Goal: Task Accomplishment & Management: Use online tool/utility

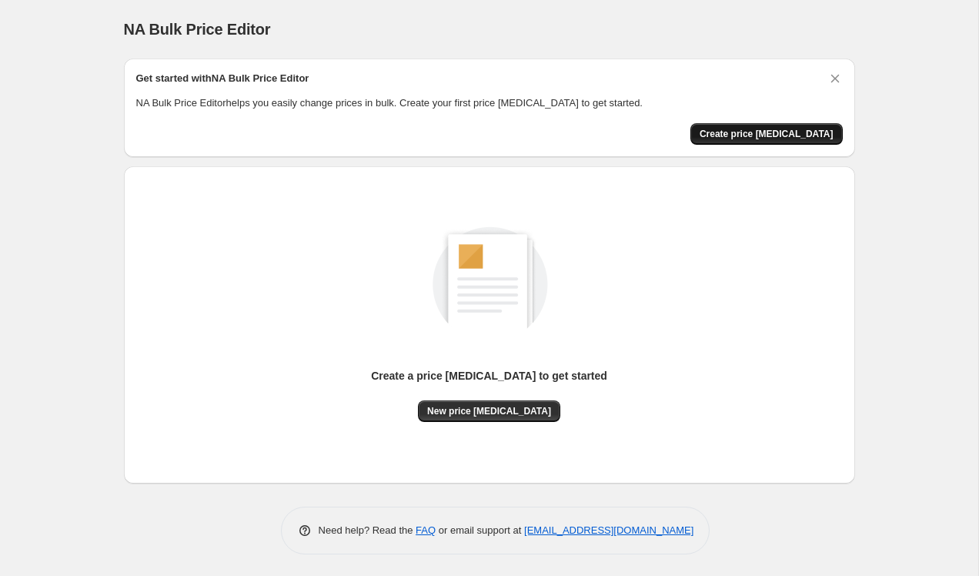
click at [784, 139] on button "Create price [MEDICAL_DATA]" at bounding box center [766, 134] width 152 height 22
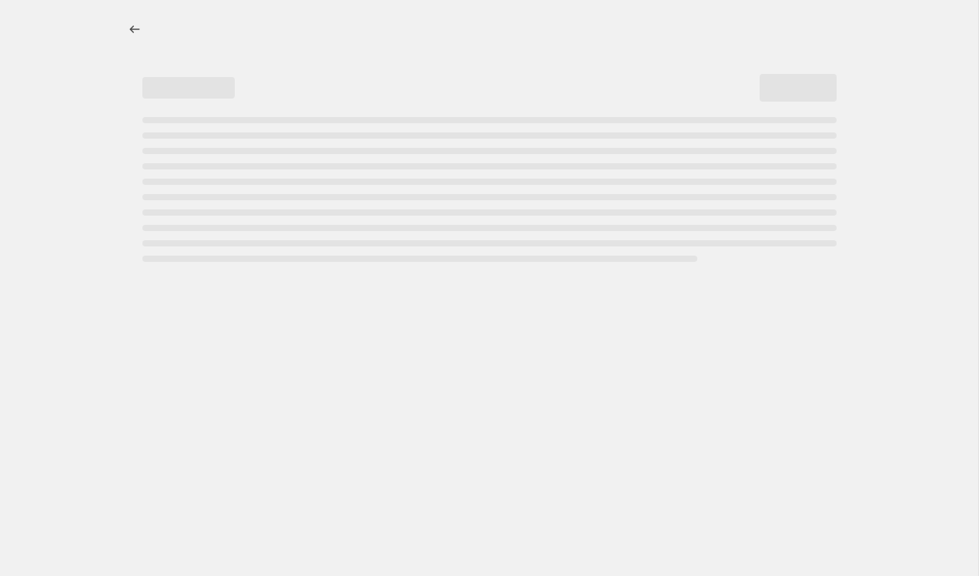
select select "percentage"
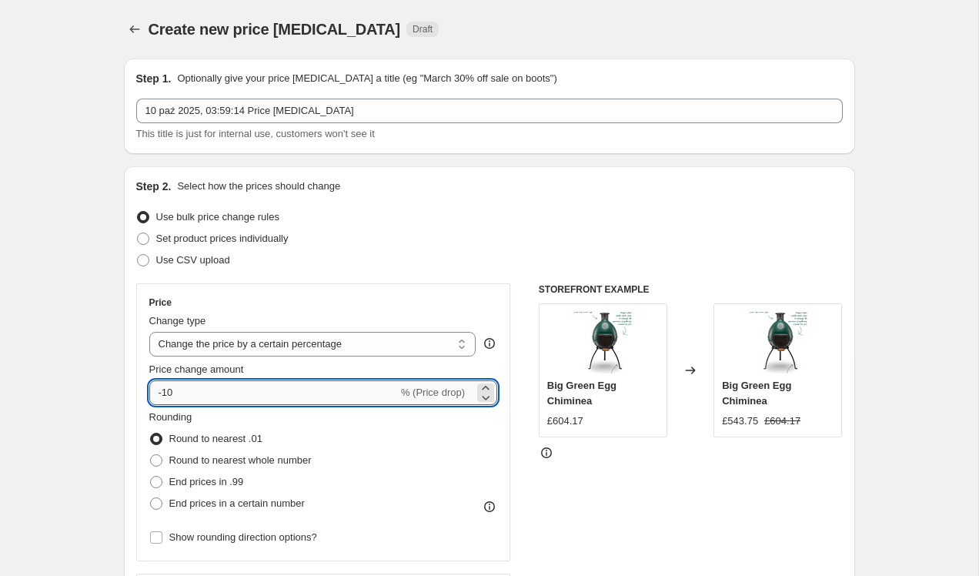
click at [191, 394] on input "-10" at bounding box center [273, 392] width 249 height 25
type input "-1"
type input "-2"
type input "-30"
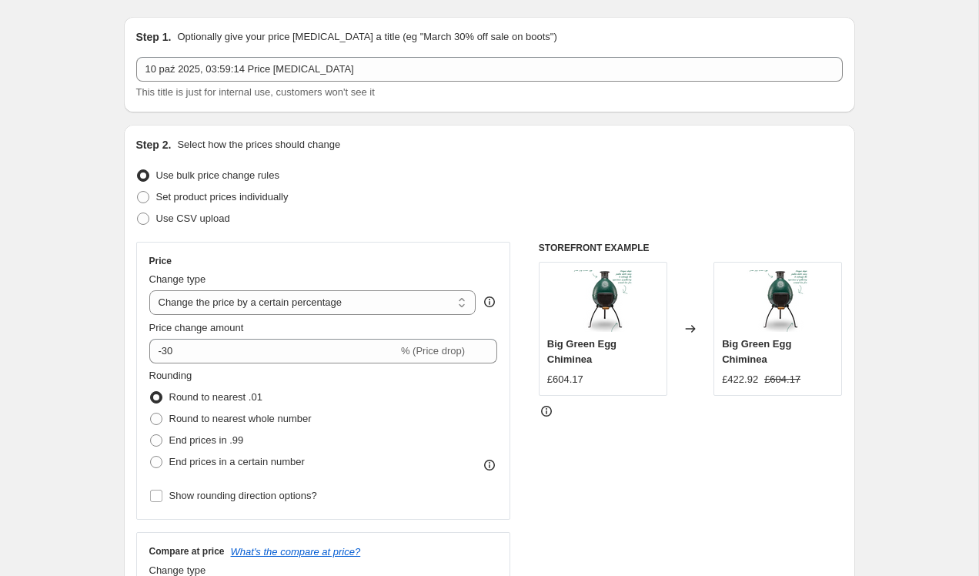
scroll to position [158, 0]
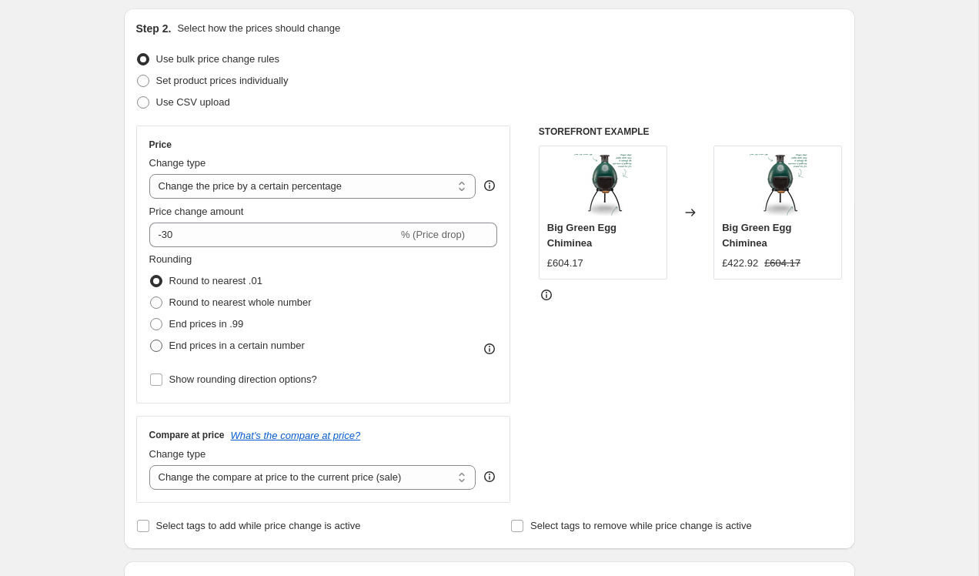
click at [179, 343] on span "End prices in a certain number" at bounding box center [236, 345] width 135 height 12
click at [151, 340] on input "End prices in a certain number" at bounding box center [150, 339] width 1 height 1
radio input "true"
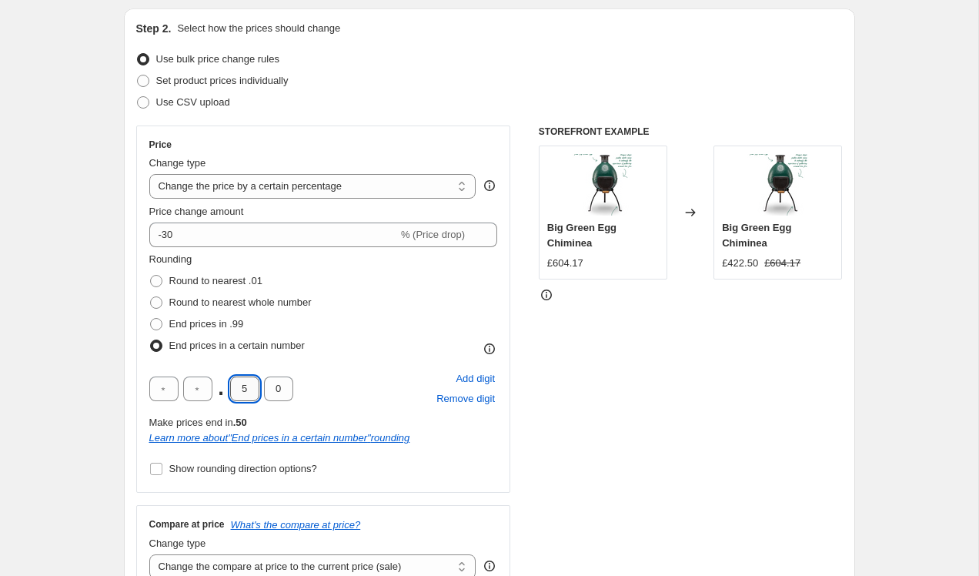
click at [253, 393] on input "5" at bounding box center [244, 388] width 29 height 25
type input "4"
type input "9"
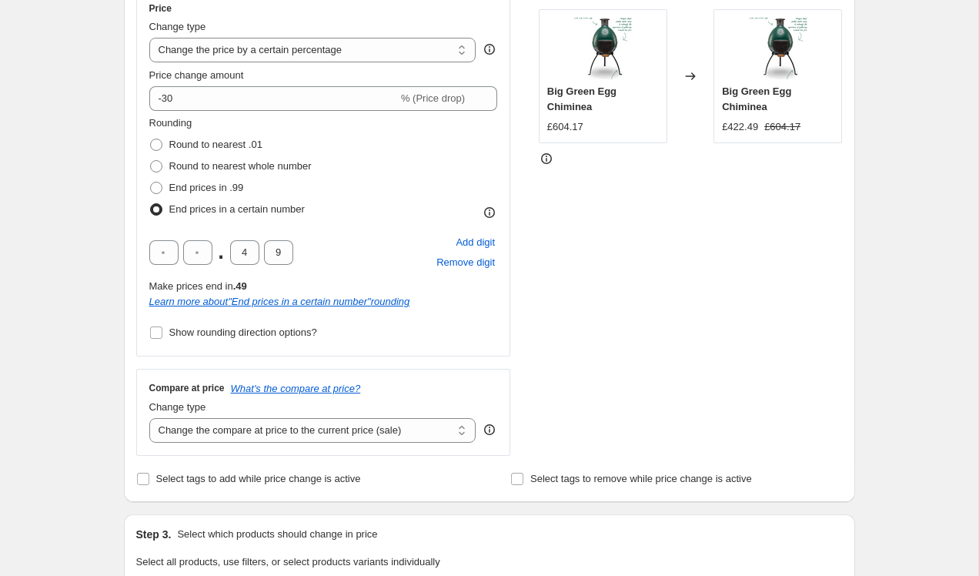
scroll to position [319, 0]
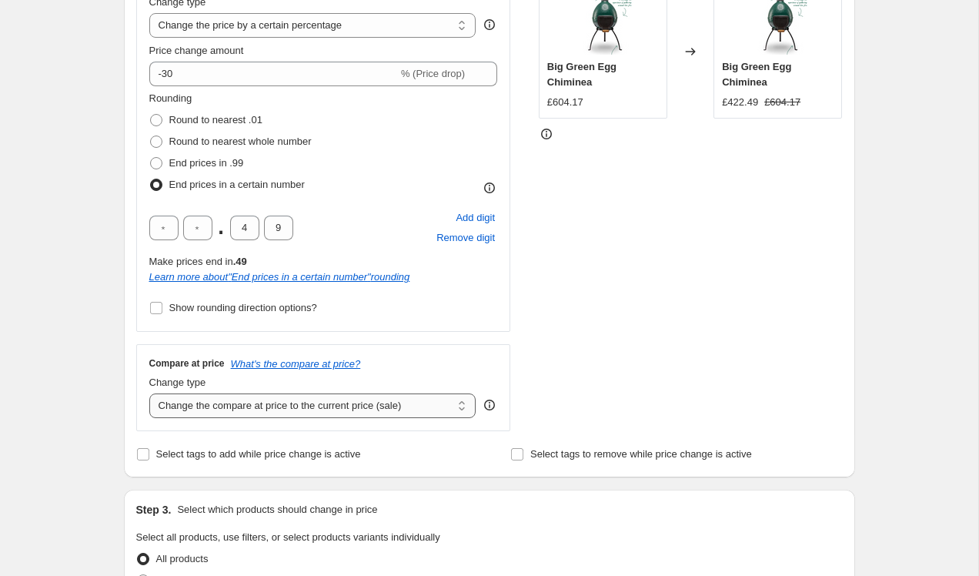
click at [239, 407] on select "Change the compare at price to the current price (sale) Change the compare at p…" at bounding box center [312, 405] width 327 height 25
select select "remove"
click at [149, 393] on select "Change the compare at price to the current price (sale) Change the compare at p…" at bounding box center [312, 405] width 327 height 25
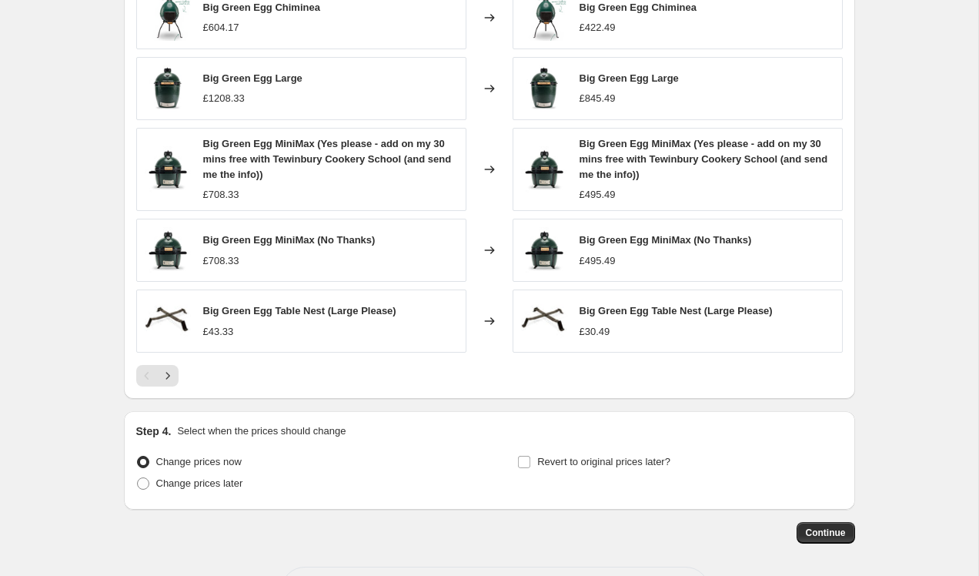
scroll to position [1072, 0]
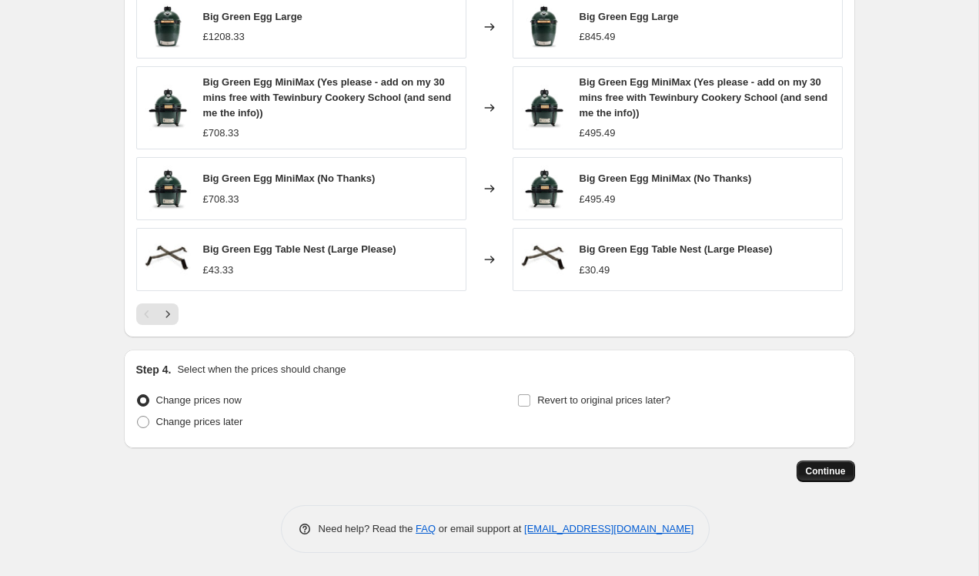
click at [829, 467] on span "Continue" at bounding box center [826, 471] width 40 height 12
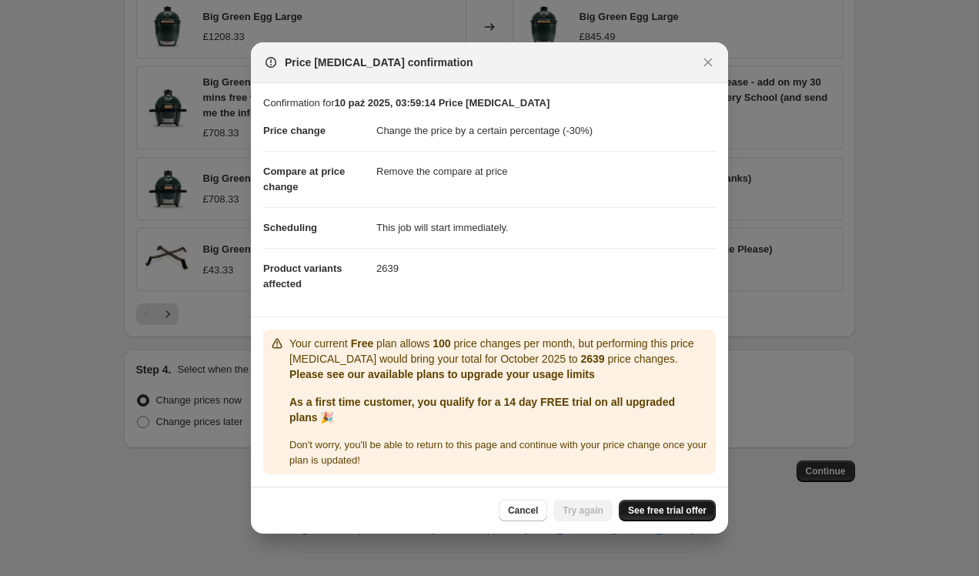
click at [668, 513] on span "See free trial offer" at bounding box center [667, 510] width 79 height 12
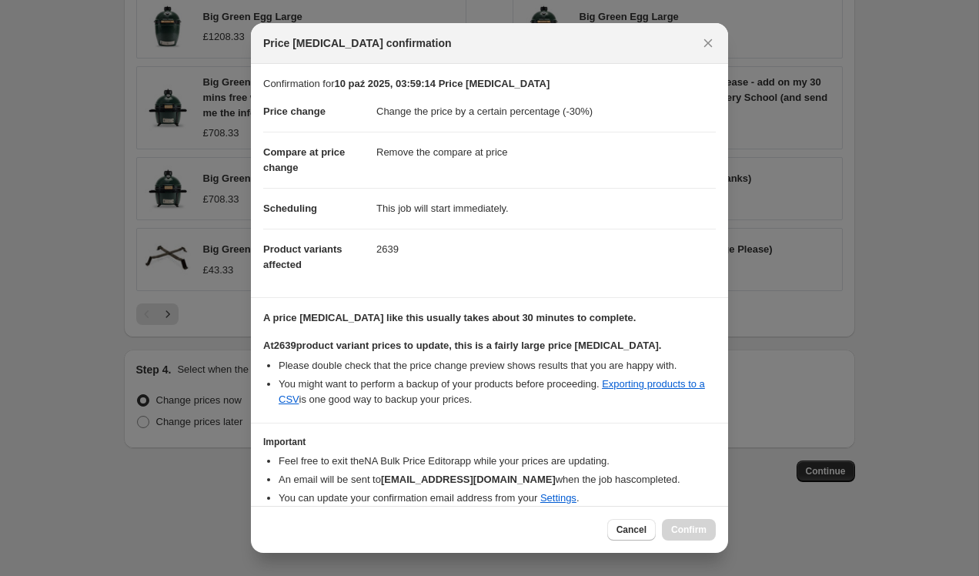
scroll to position [62, 0]
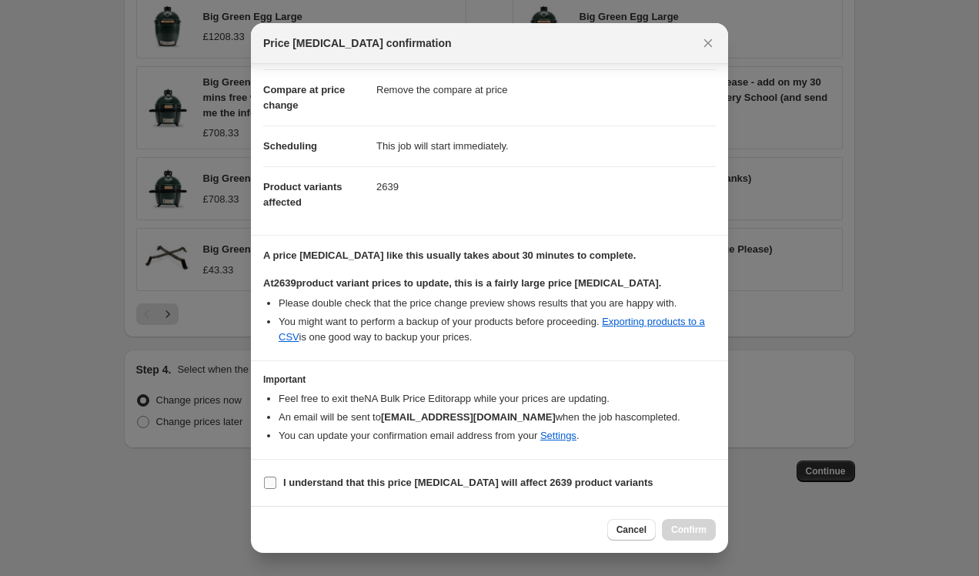
click at [374, 479] on b "I understand that this price [MEDICAL_DATA] will affect 2639 product variants" at bounding box center [468, 482] width 370 height 12
click at [276, 479] on input "I understand that this price [MEDICAL_DATA] will affect 2639 product variants" at bounding box center [270, 482] width 12 height 12
checkbox input "true"
click at [699, 535] on span "Confirm" at bounding box center [688, 529] width 35 height 12
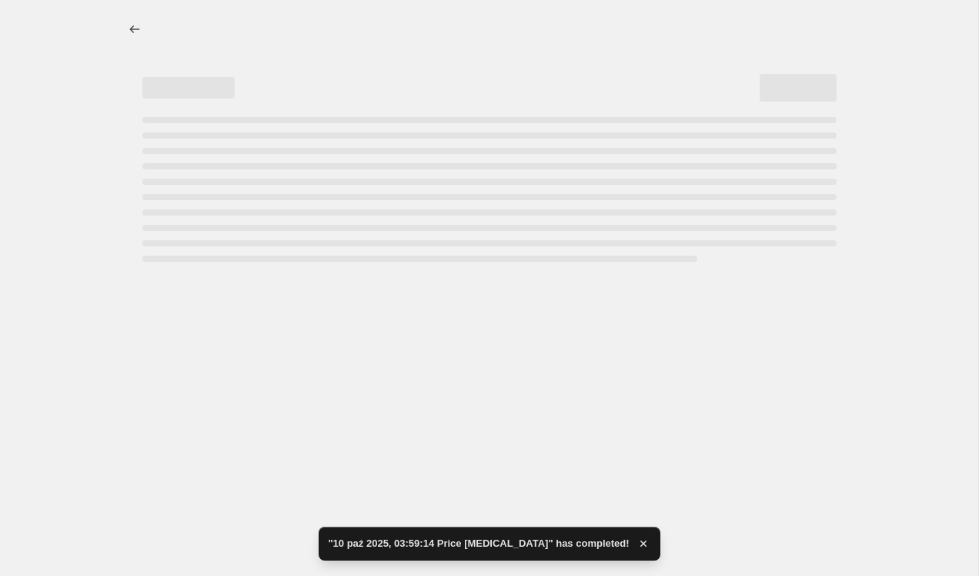
select select "percentage"
select select "remove"
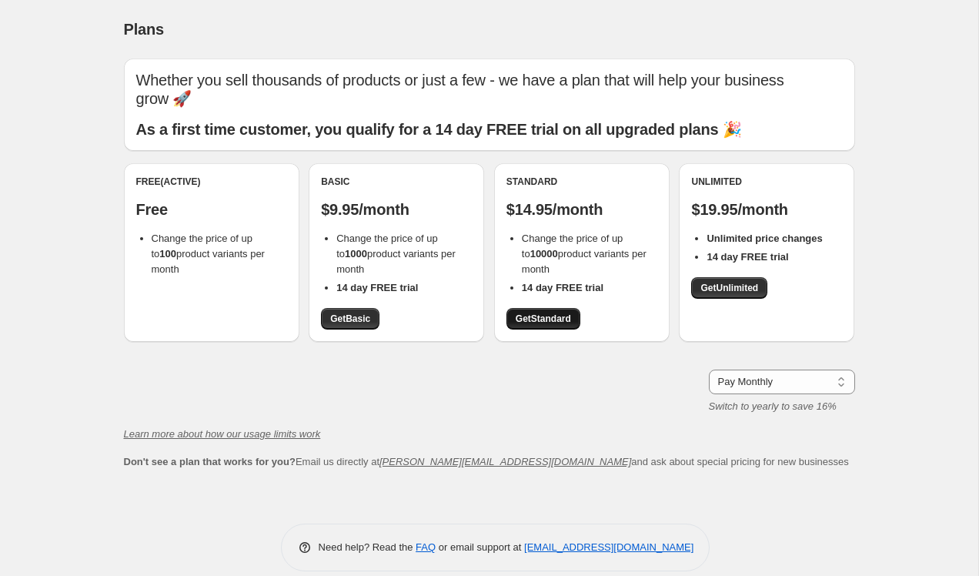
click at [538, 313] on span "Get Standard" at bounding box center [543, 319] width 55 height 12
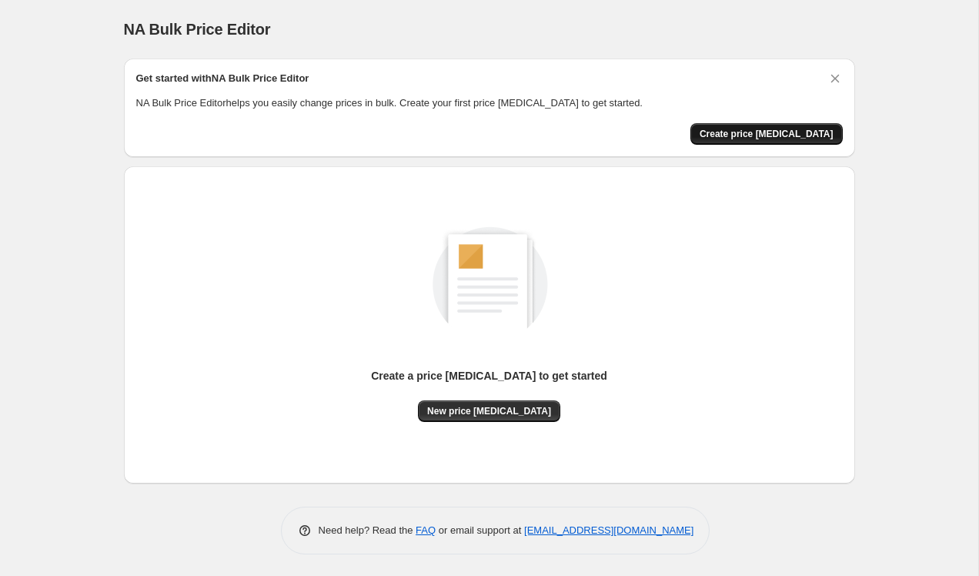
click at [779, 129] on span "Create price [MEDICAL_DATA]" at bounding box center [767, 134] width 134 height 12
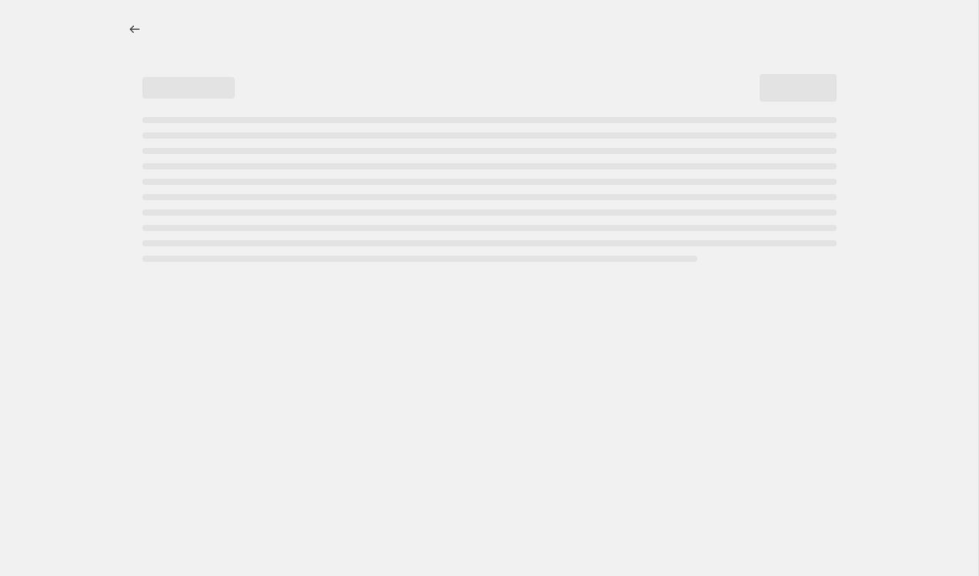
select select "percentage"
